Goal: Find specific page/section: Find specific page/section

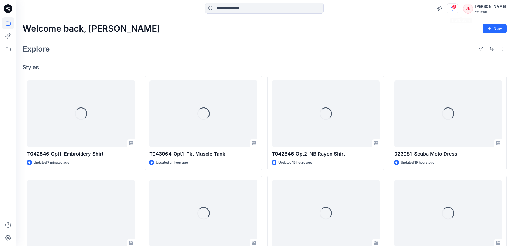
click at [458, 10] on icon "button" at bounding box center [453, 8] width 10 height 11
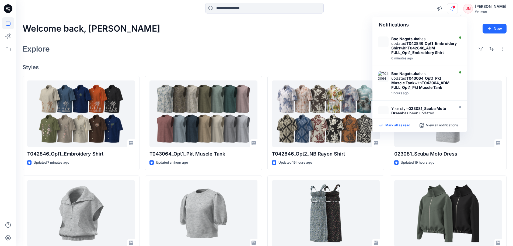
click at [400, 127] on p "Mark all as read" at bounding box center [398, 125] width 25 height 5
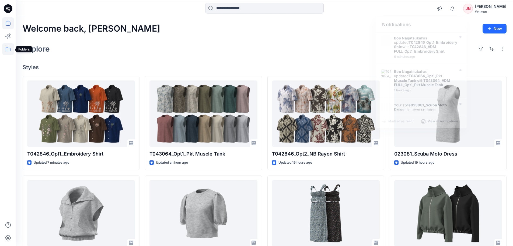
click at [9, 50] on icon at bounding box center [8, 49] width 12 height 12
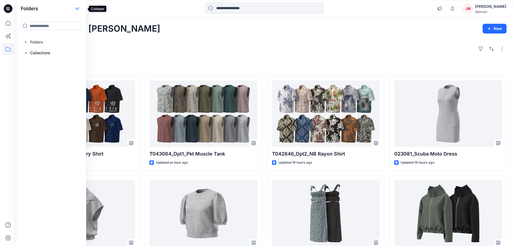
click at [79, 8] on icon at bounding box center [78, 9] width 1 height 3
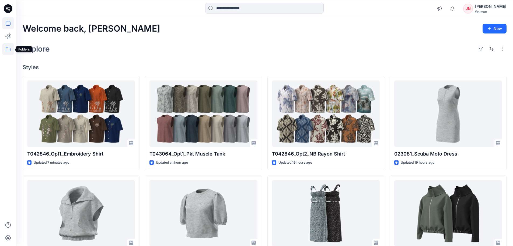
click at [5, 51] on icon at bounding box center [8, 49] width 12 height 12
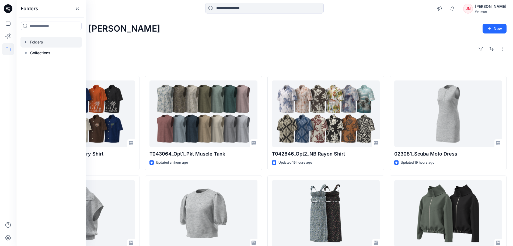
click at [34, 39] on div at bounding box center [50, 42] width 61 height 11
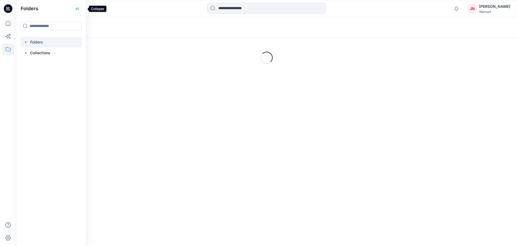
click at [79, 9] on icon at bounding box center [78, 9] width 1 height 3
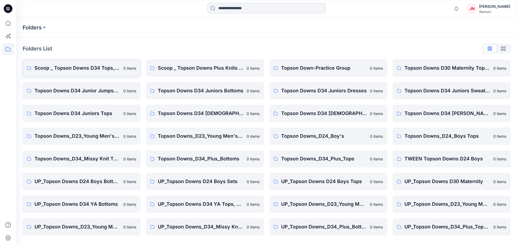
click at [118, 65] on p "Scoop _ Topson Downs D34 Tops, Dresses and Sets" at bounding box center [77, 68] width 86 height 8
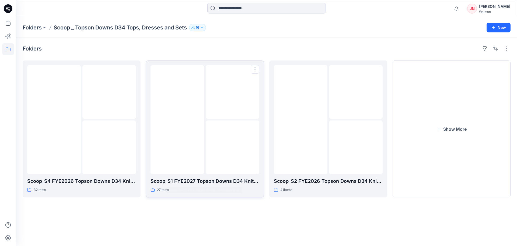
click at [233, 147] on img at bounding box center [233, 147] width 0 height 0
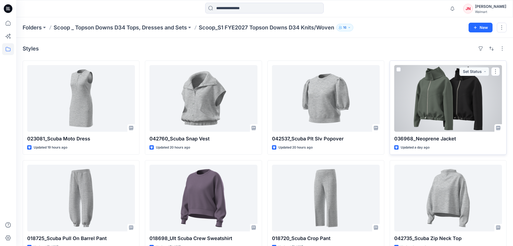
click at [429, 111] on div at bounding box center [449, 98] width 108 height 67
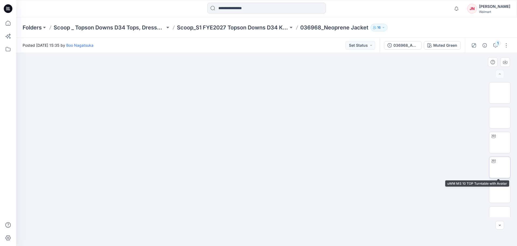
click at [500, 167] on img at bounding box center [500, 167] width 0 height 0
drag, startPoint x: 267, startPoint y: 237, endPoint x: 318, endPoint y: 232, distance: 51.2
click at [318, 232] on icon at bounding box center [267, 229] width 163 height 20
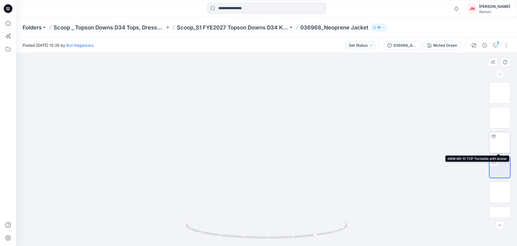
click at [500, 142] on img at bounding box center [500, 142] width 0 height 0
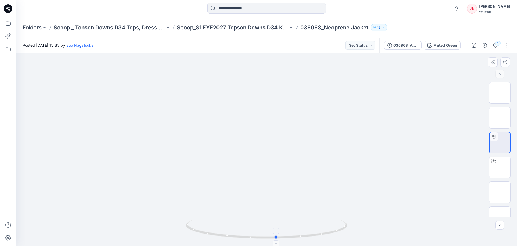
drag, startPoint x: 267, startPoint y: 236, endPoint x: 275, endPoint y: 244, distance: 12.0
click at [275, 240] on icon at bounding box center [267, 229] width 163 height 20
drag, startPoint x: 276, startPoint y: 237, endPoint x: 320, endPoint y: 236, distance: 44.8
click at [320, 236] on icon at bounding box center [267, 229] width 163 height 20
drag, startPoint x: 319, startPoint y: 234, endPoint x: 228, endPoint y: 234, distance: 90.8
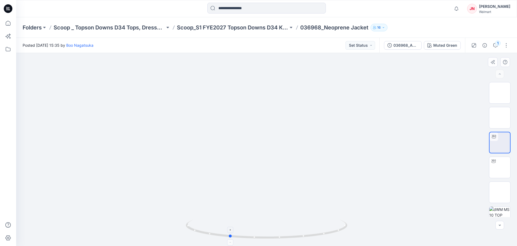
click at [228, 234] on icon at bounding box center [267, 229] width 163 height 20
drag, startPoint x: 230, startPoint y: 236, endPoint x: 126, endPoint y: 231, distance: 103.6
click at [126, 231] on div at bounding box center [266, 149] width 501 height 193
click at [462, 8] on icon "button" at bounding box center [457, 8] width 10 height 11
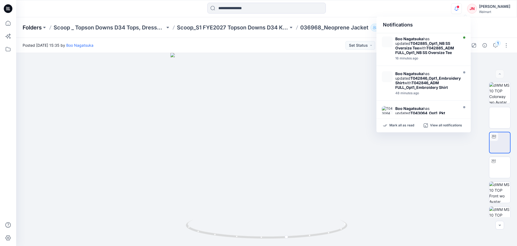
click at [32, 30] on p "Folders" at bounding box center [32, 28] width 19 height 8
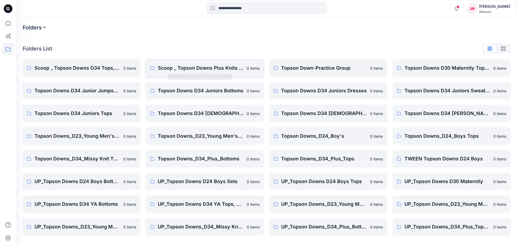
click at [195, 66] on p "Scoop _ Topson Downs Plus Knits / Woven" at bounding box center [201, 68] width 86 height 8
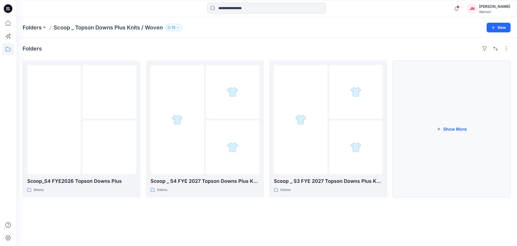
click at [430, 154] on button "Show More" at bounding box center [452, 128] width 118 height 137
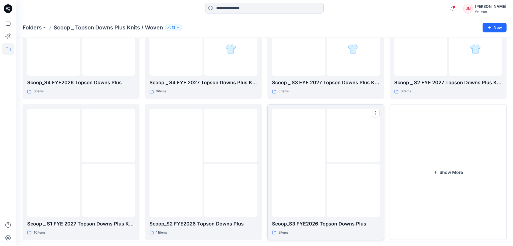
scroll to position [106, 0]
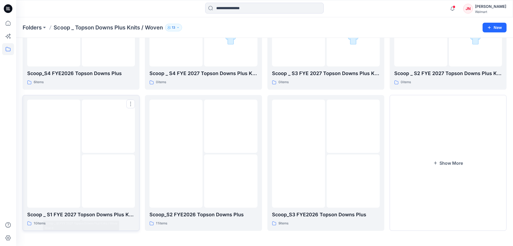
click at [109, 181] on img at bounding box center [109, 181] width 0 height 0
